Goal: Book appointment/travel/reservation

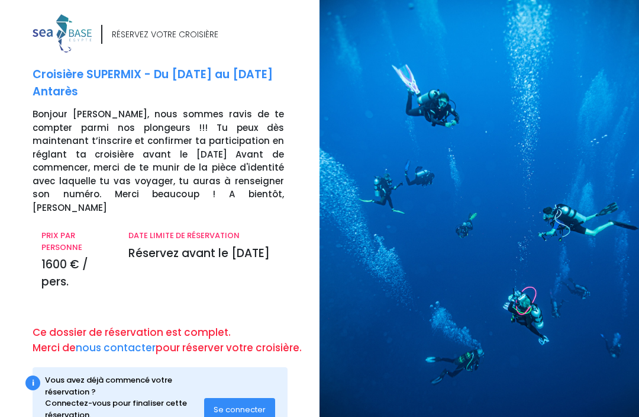
scroll to position [21, 0]
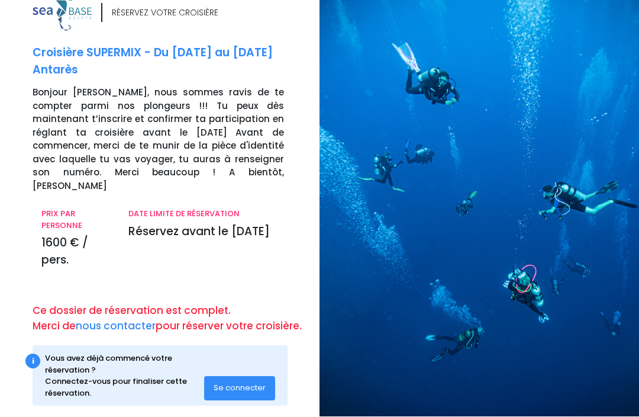
click at [258, 382] on span "Se connecter" at bounding box center [240, 387] width 52 height 11
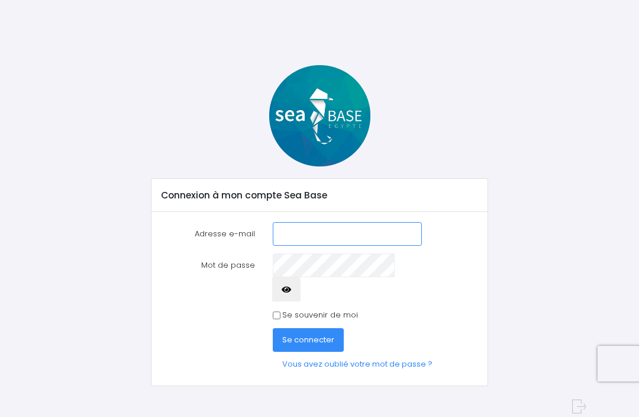
click at [323, 233] on input "Adresse e-mail" at bounding box center [348, 234] width 150 height 24
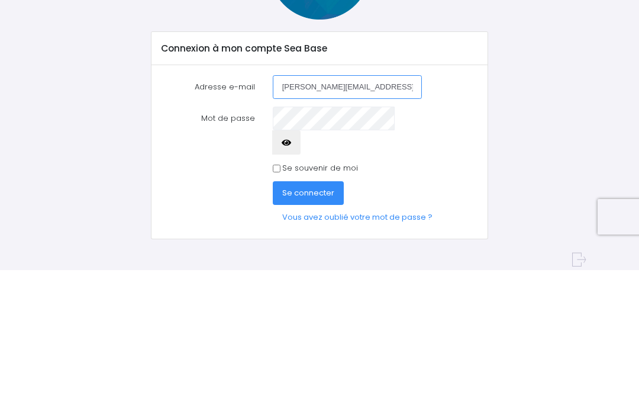
type input "schuster.sand@gmail.com"
click at [323, 334] on span "Se connecter" at bounding box center [308, 339] width 52 height 11
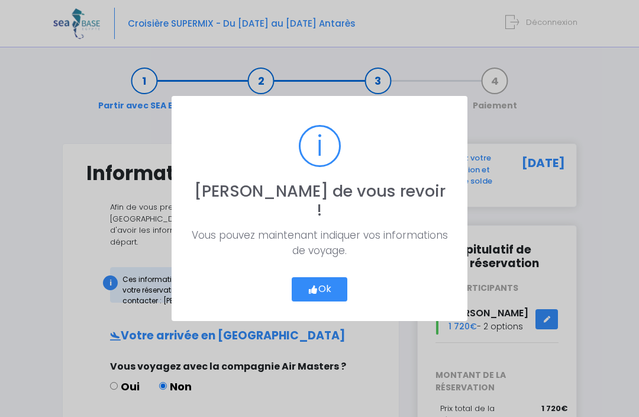
click at [330, 280] on button "Ok" at bounding box center [320, 289] width 56 height 25
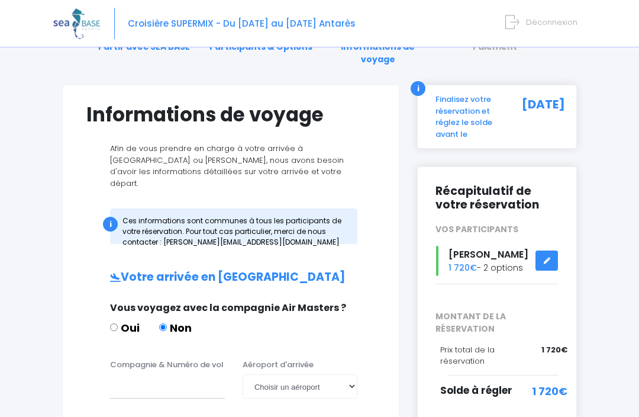
scroll to position [60, 0]
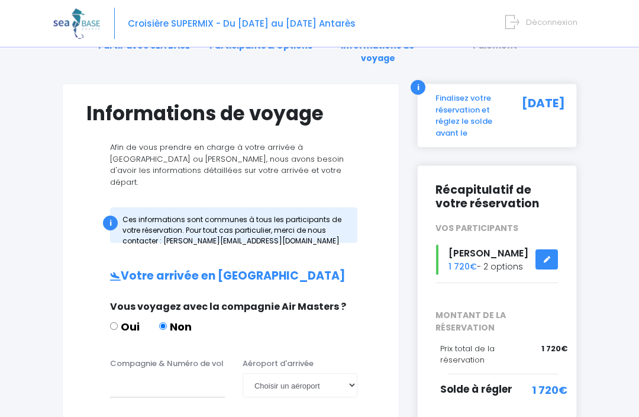
click at [114, 322] on input "Oui" at bounding box center [114, 326] width 8 height 8
radio input "true"
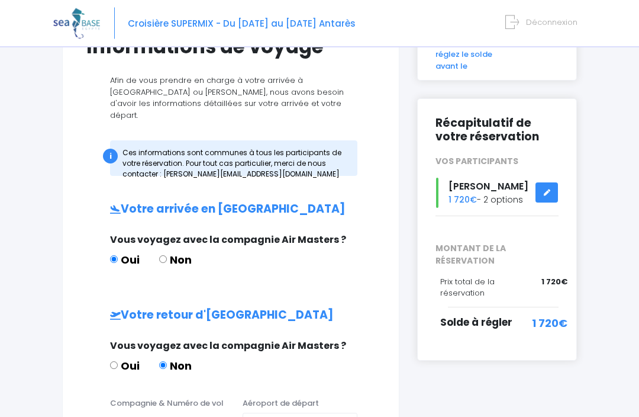
scroll to position [130, 0]
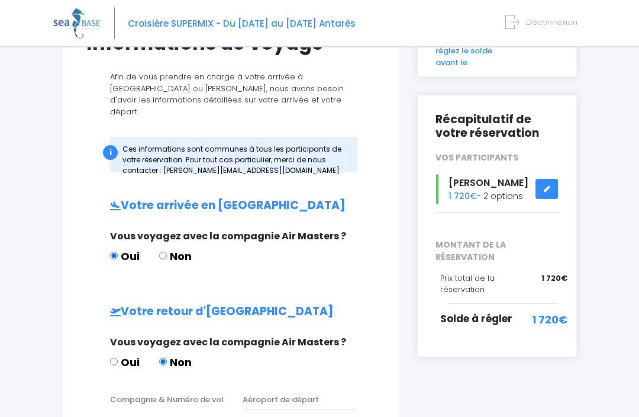
click at [115, 358] on input "Oui" at bounding box center [114, 362] width 8 height 8
radio input "true"
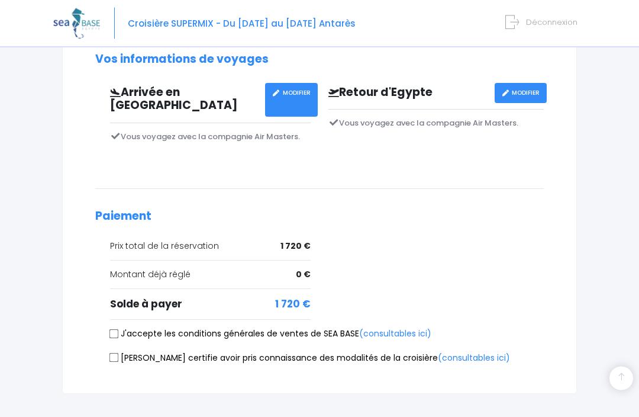
scroll to position [378, 0]
click at [114, 329] on input "J'accepte les conditions générales de ventes de SEA BASE (consultables ici)" at bounding box center [114, 333] width 9 height 9
checkbox input "true"
click at [112, 353] on input "Je certifie avoir pris connaissance des modalités de la croisière (consultables…" at bounding box center [114, 357] width 9 height 9
checkbox input "true"
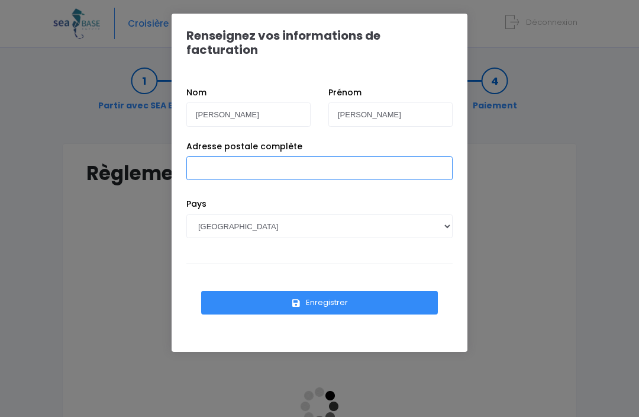
click at [240, 157] on input "Adresse postale complète" at bounding box center [320, 168] width 266 height 24
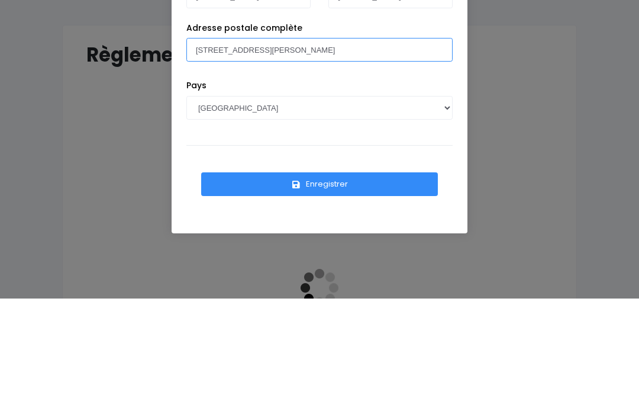
type input "[STREET_ADDRESS][PERSON_NAME]"
click at [333, 291] on button "Enregistrer" at bounding box center [319, 303] width 237 height 24
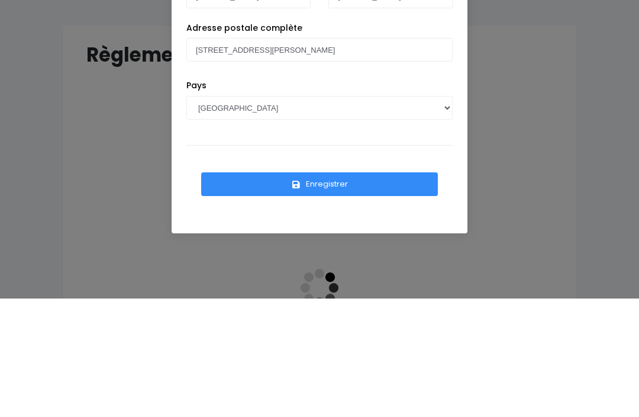
scroll to position [118, 0]
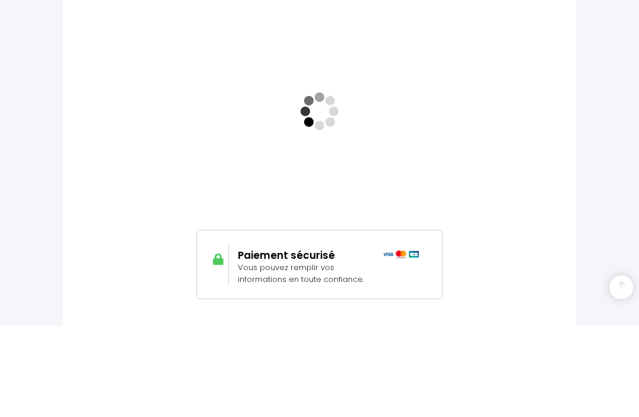
scroll to position [263, 0]
